Goal: Understand process/instructions

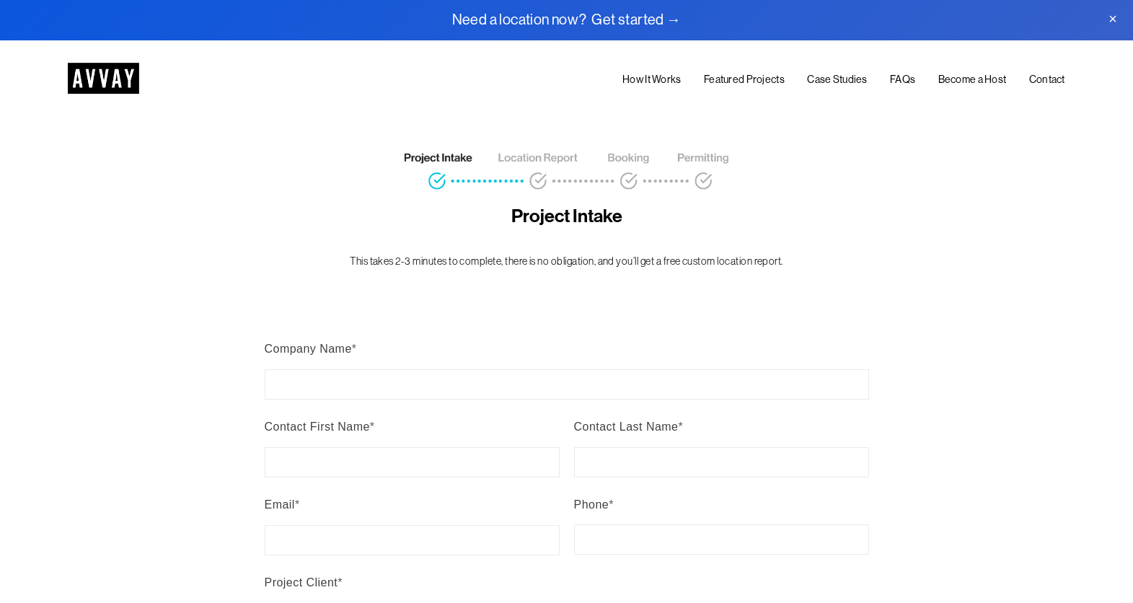
click at [354, 357] on div "Company Name *" at bounding box center [567, 348] width 605 height 25
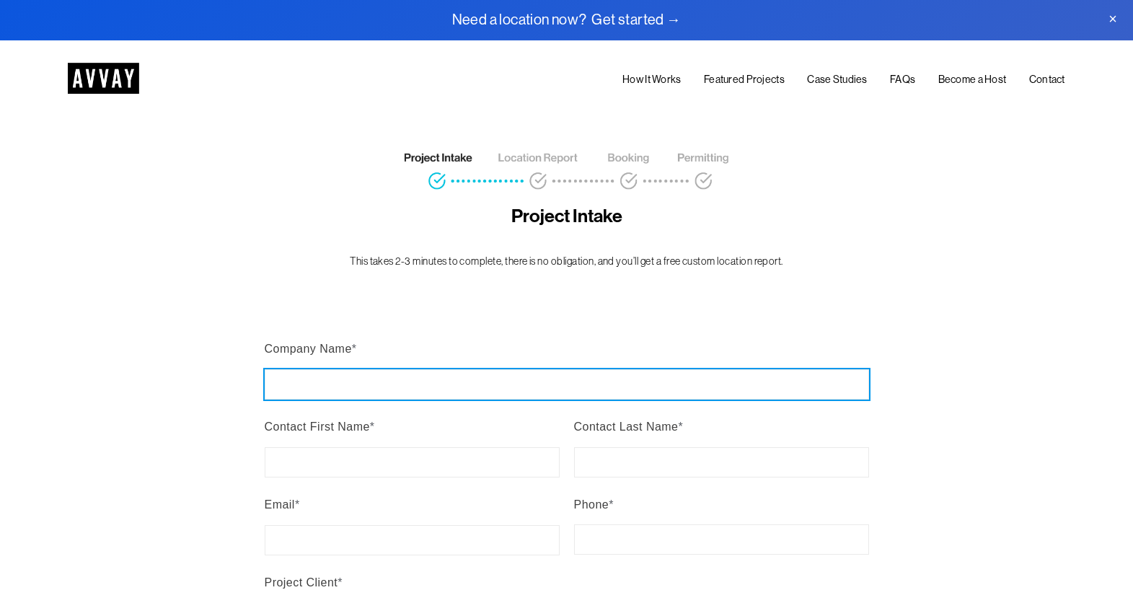
click at [354, 369] on input "Company Name *" at bounding box center [567, 384] width 605 height 30
type input "***"
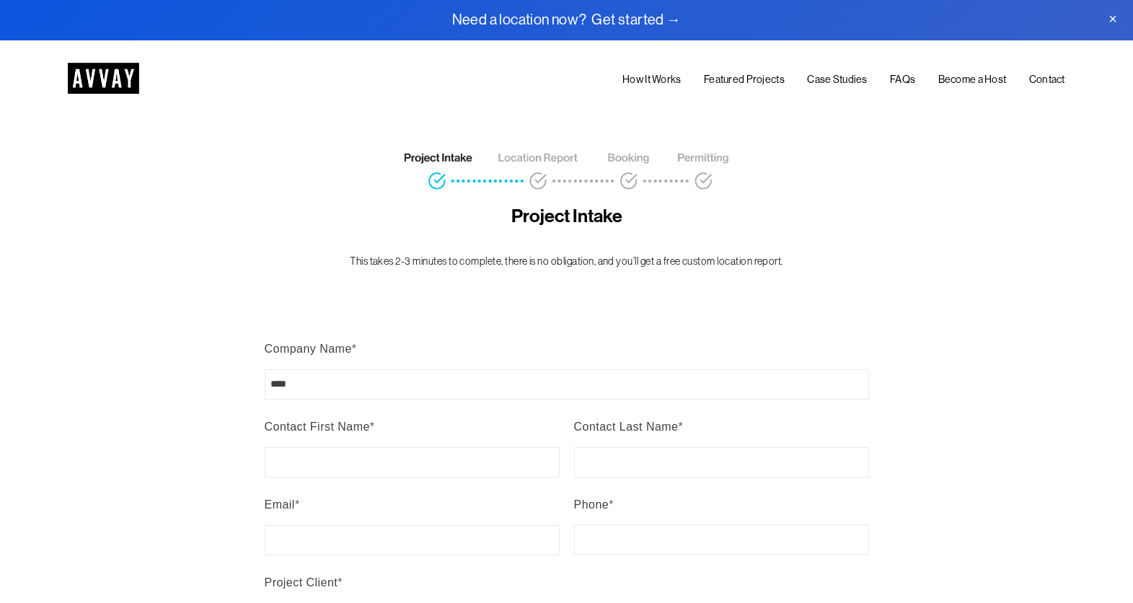
click at [741, 83] on link "Featured Projects" at bounding box center [744, 79] width 81 height 17
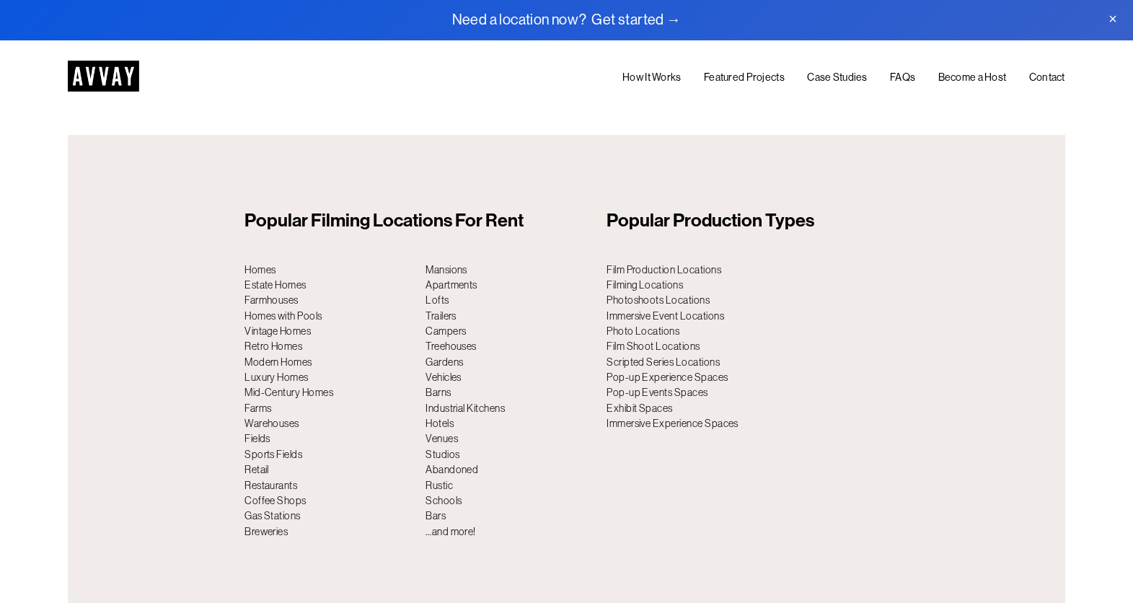
scroll to position [5189, 0]
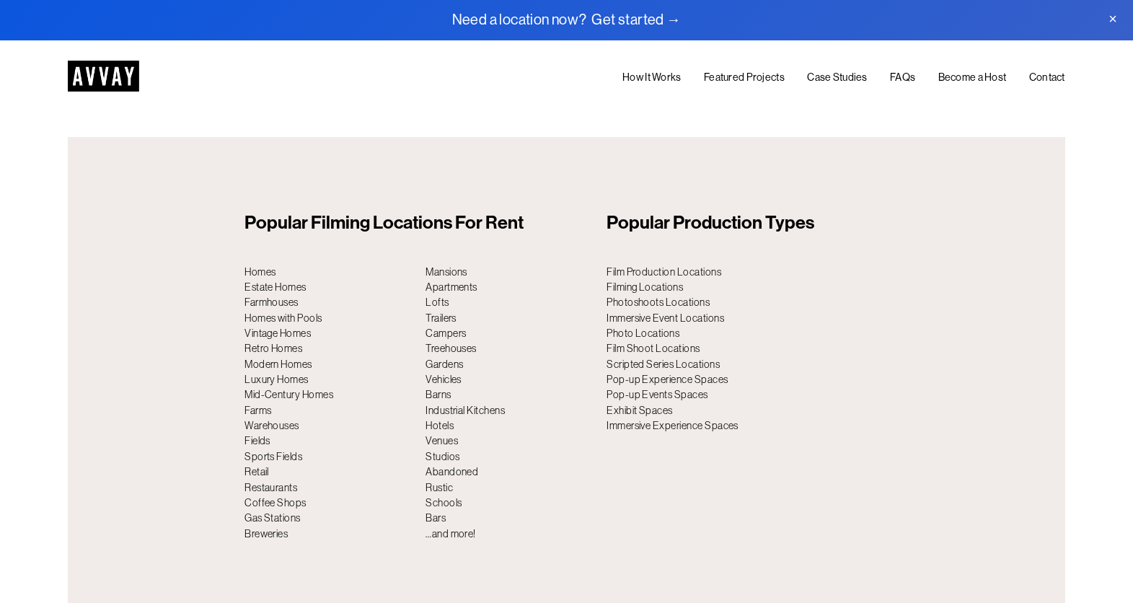
click at [657, 76] on link "How It Works" at bounding box center [652, 77] width 58 height 17
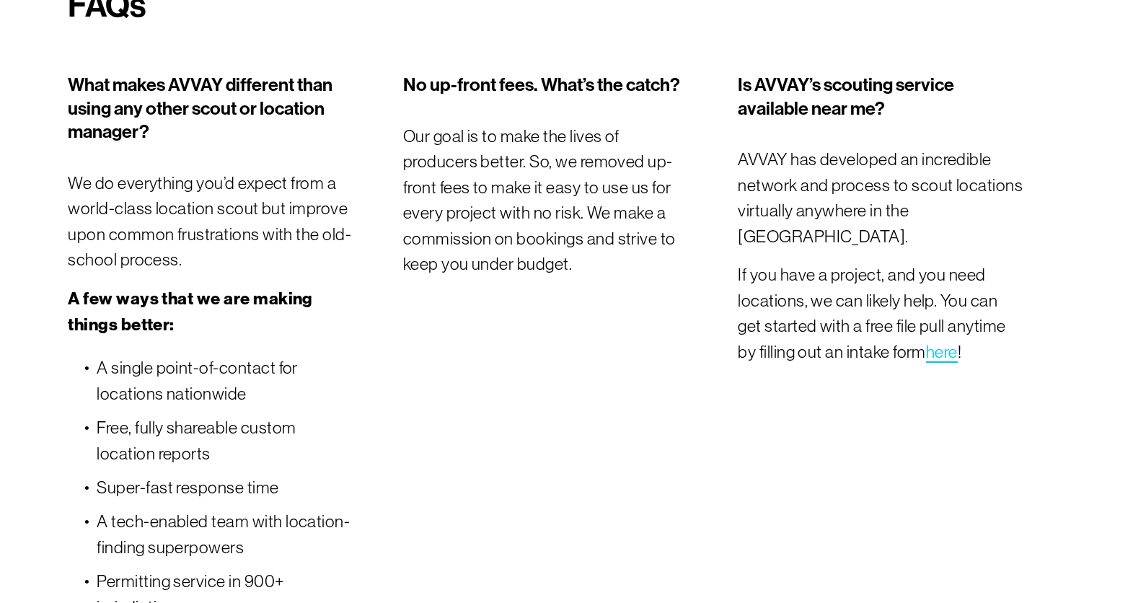
scroll to position [4567, 0]
